Goal: Task Accomplishment & Management: Manage account settings

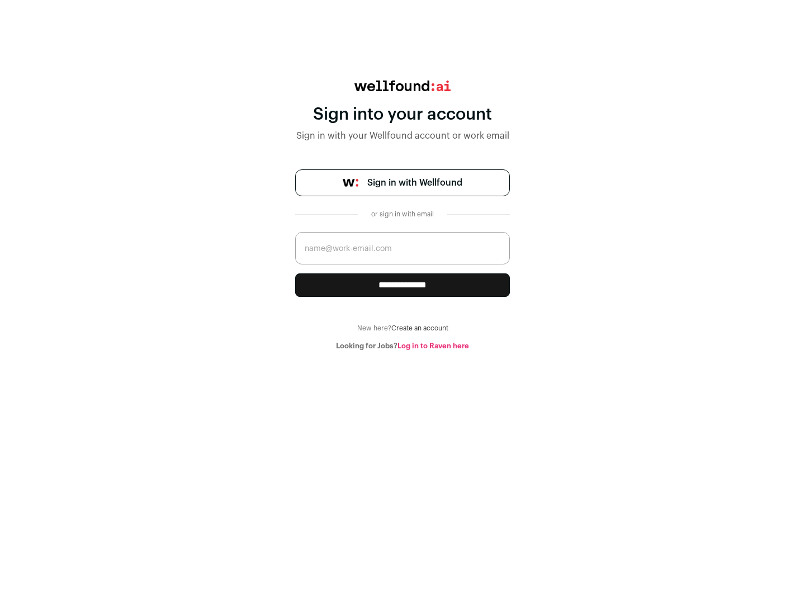
click at [414, 183] on span "Sign in with Wellfound" at bounding box center [414, 182] width 95 height 13
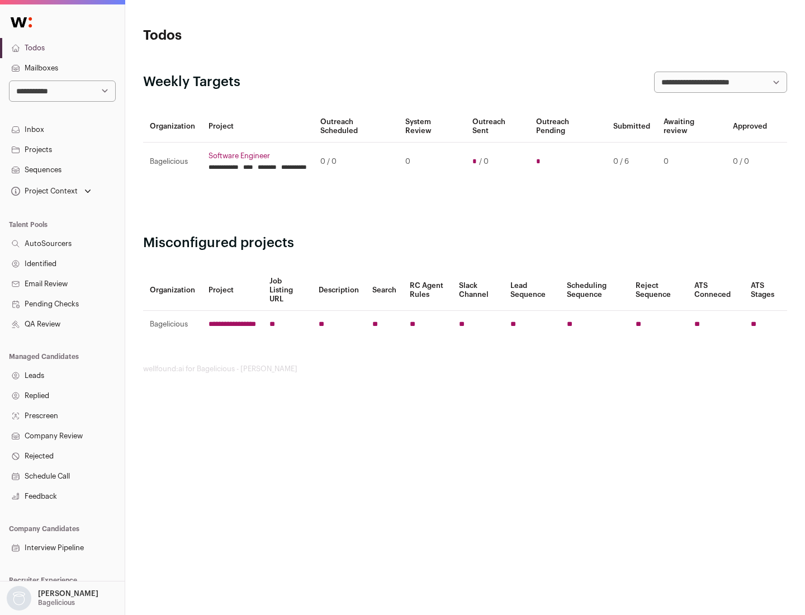
click at [62, 149] on link "Projects" at bounding box center [62, 150] width 125 height 20
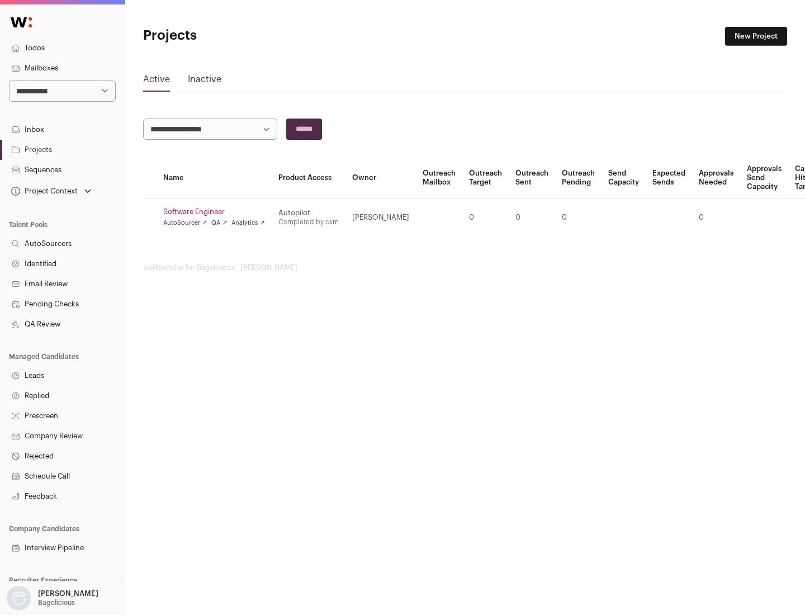
click at [218, 212] on link "Software Engineer" at bounding box center [214, 212] width 102 height 9
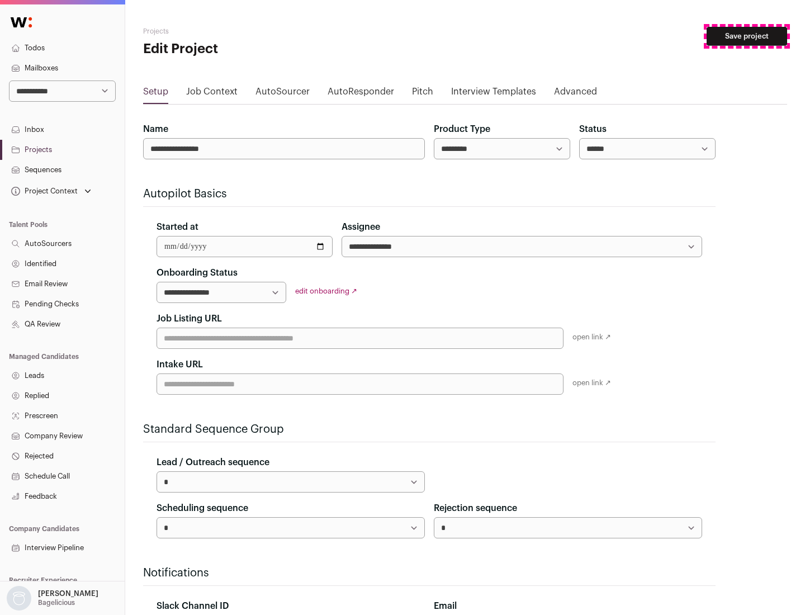
click at [747, 36] on button "Save project" at bounding box center [747, 36] width 81 height 19
